Goal: Transaction & Acquisition: Purchase product/service

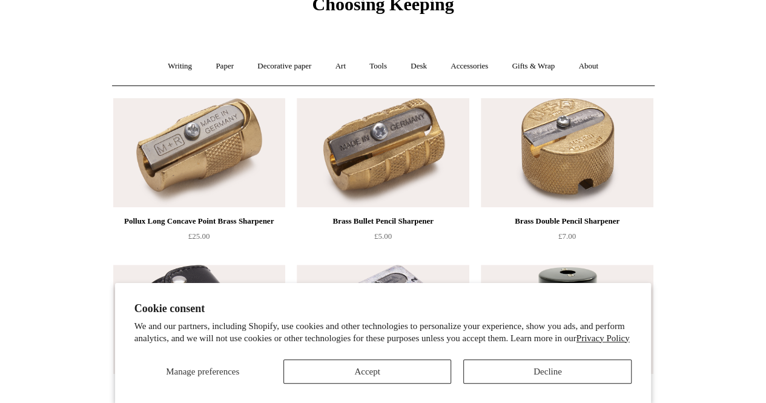
scroll to position [66, 0]
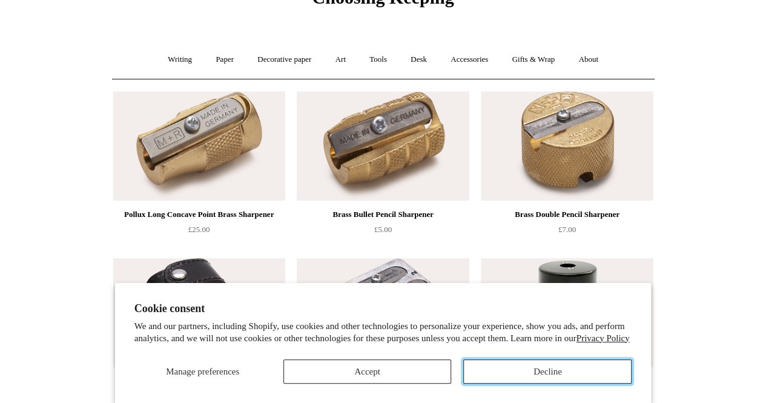
click at [531, 378] on button "Decline" at bounding box center [547, 371] width 168 height 24
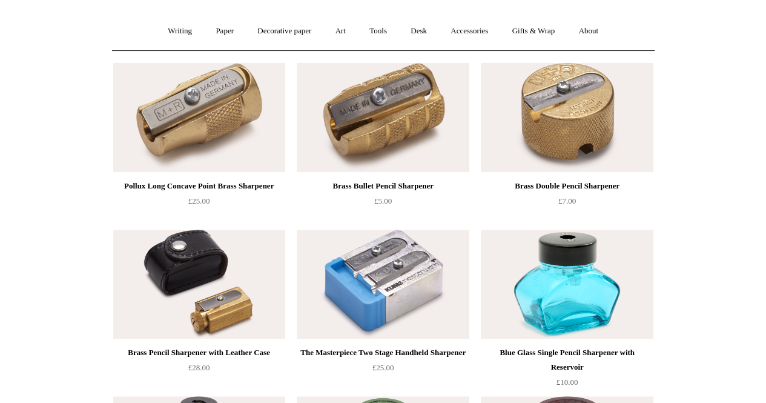
scroll to position [95, 0]
click at [205, 280] on img at bounding box center [199, 283] width 172 height 109
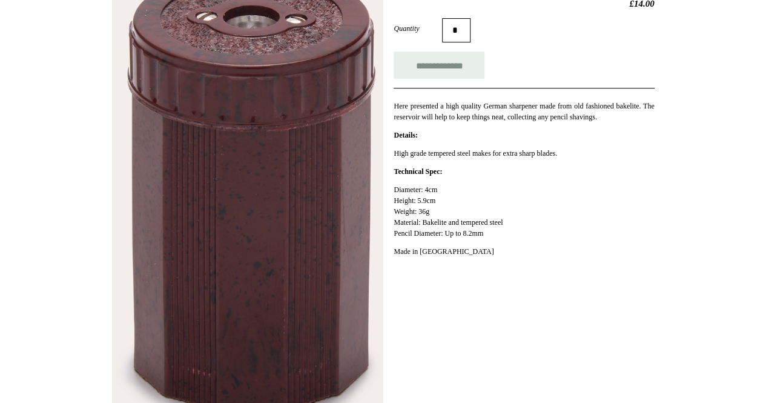
scroll to position [28, 0]
